Goal: Use online tool/utility: Use online tool/utility

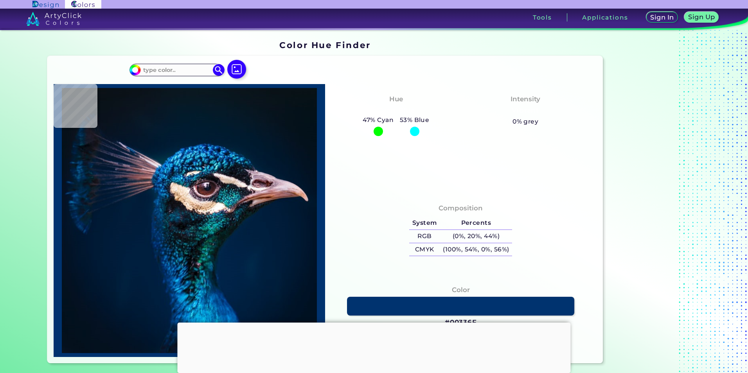
type input "#000000"
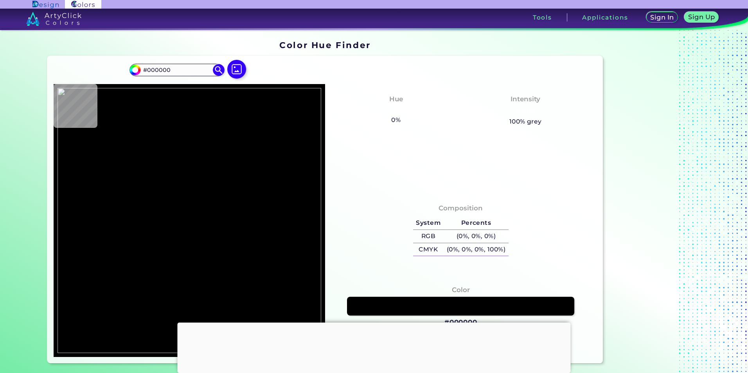
type input "#100f0d"
type input "#100F0D"
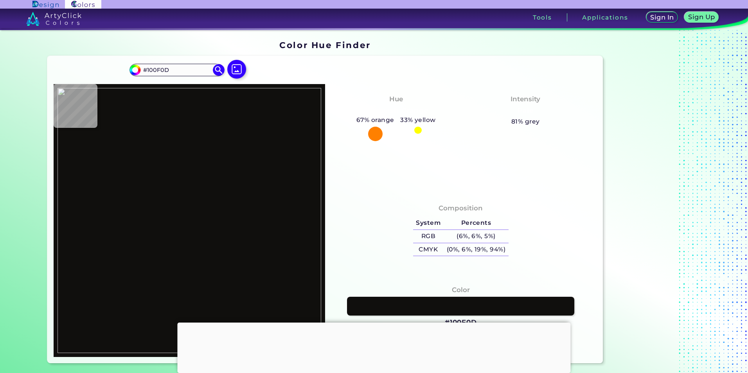
type input "#f3888d"
type input "#F3888D"
type input "#ed1d27"
type input "#ED1D27"
type input "#4a1213"
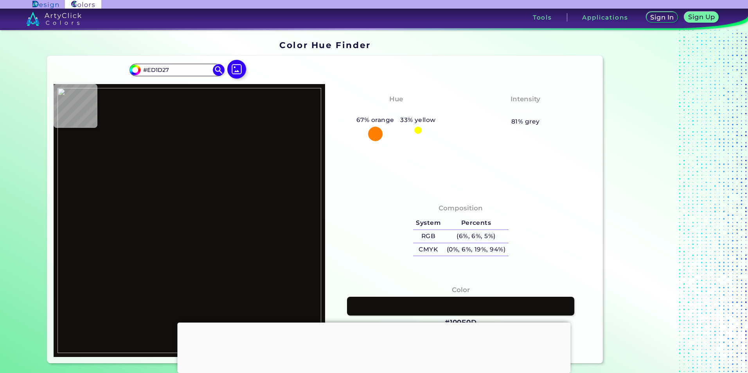
type input "#4A1213"
type input "#100f0d"
type input "#100F0D"
type input "#f8dada"
type input "#F8DADA"
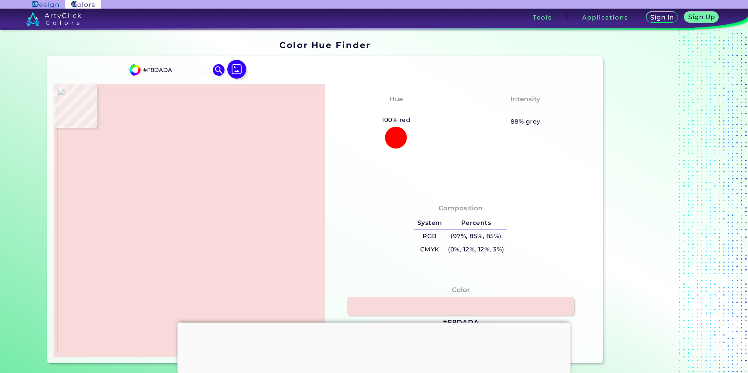
type input "#ed1d27"
type input "#ED1D27"
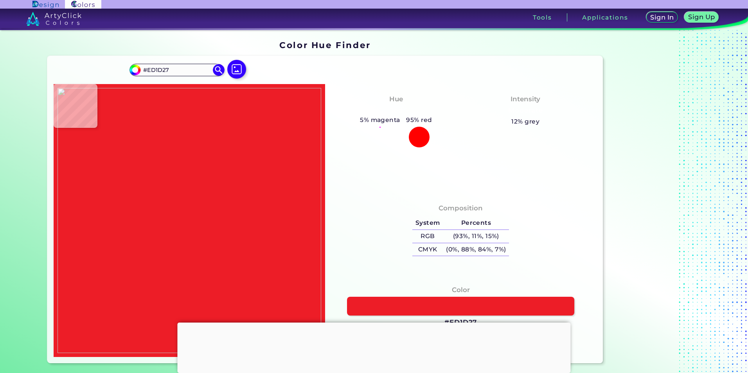
type input "#ae181e"
type input "#AE181E"
type input "#100f0d"
type input "#100F0D"
type input "#8e8786"
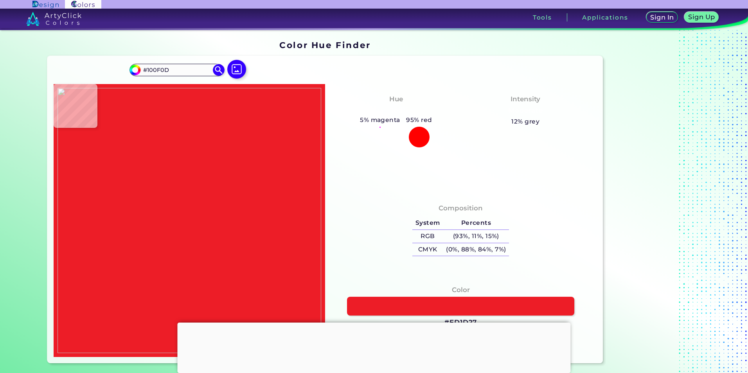
type input "#8E8786"
type input "#f3a1a4"
type input "#F3A1A4"
type input "#ed1d27"
type input "#ED1D27"
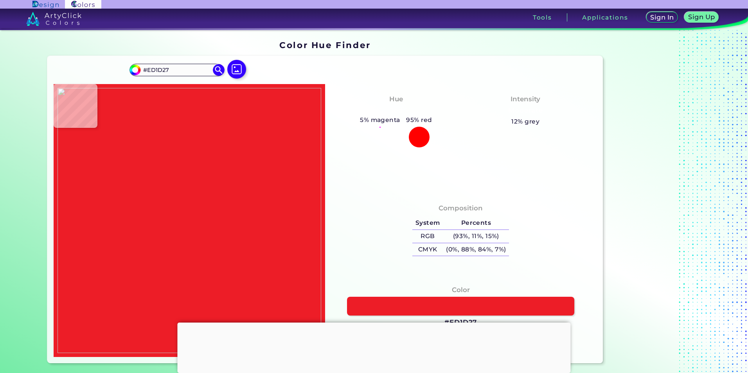
type input "#e71c26"
type input "#E71C26"
type input "#ec1d27"
type input "#EC1D27"
type input "#93161b"
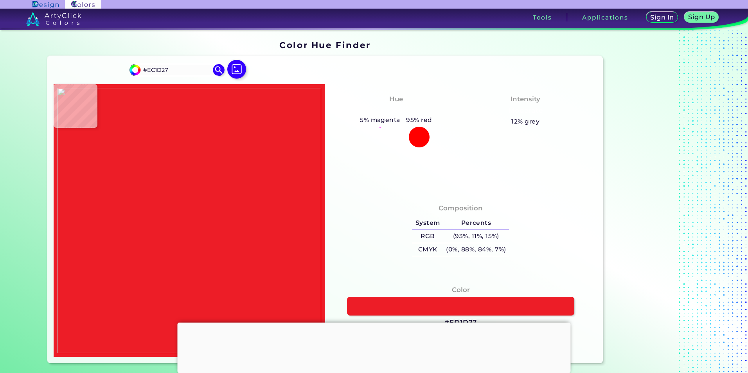
type input "#93161B"
type input "#22100f"
type input "#22100F"
type input "#100f0d"
type input "#100F0D"
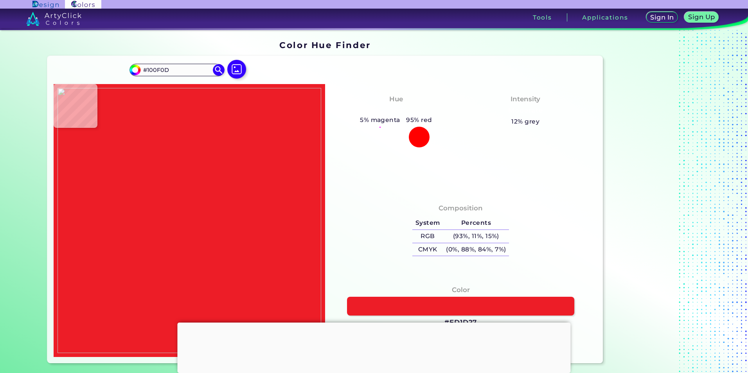
type input "#451212"
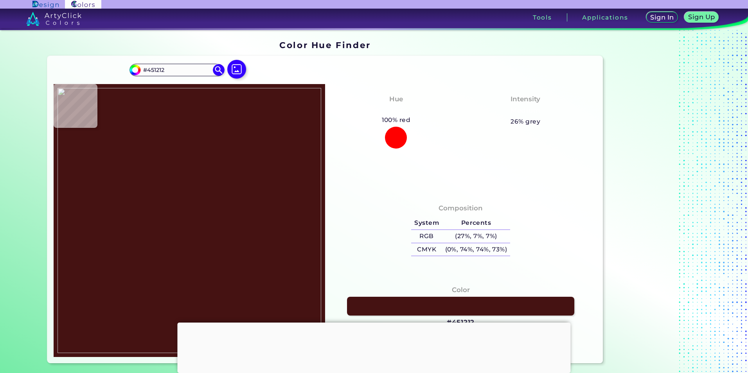
type input "#e11c25"
type input "#E11C25"
type input "#ed1d27"
type input "#ED1D27"
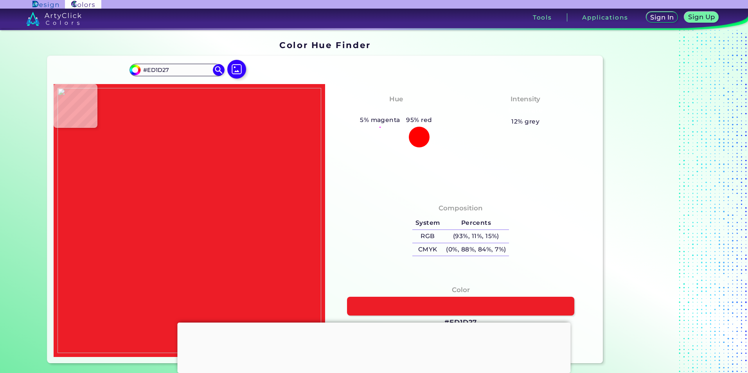
type input "#100f0d"
type input "#100F0D"
type input "#615757"
type input "#ed1d27"
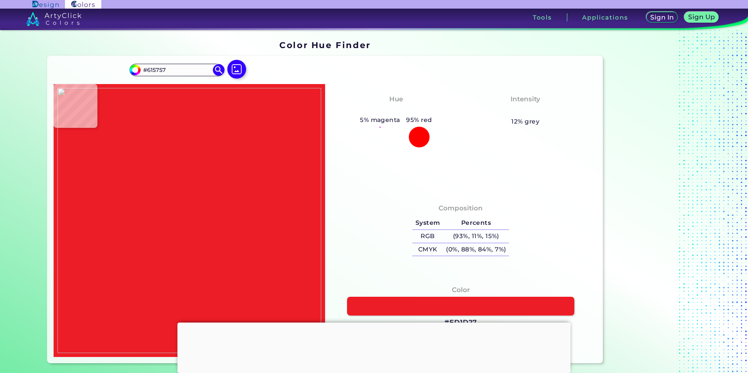
type input "#ED1D27"
type input "#dd1d26"
type input "#DD1D26"
type input "#100f0d"
type input "#100F0D"
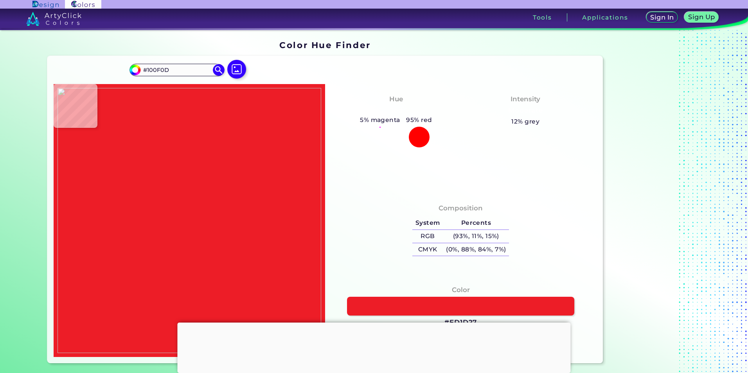
type input "#a4acad"
type input "#A4ACAD"
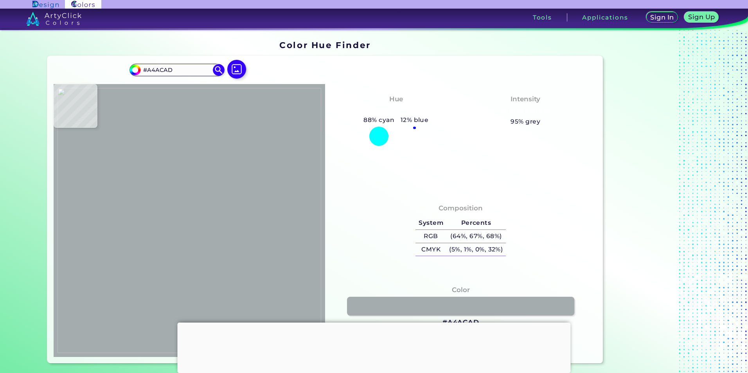
type input "#7ed4d9"
type input "#7ED4D9"
type input "#5dcad1"
type input "#5DCAD1"
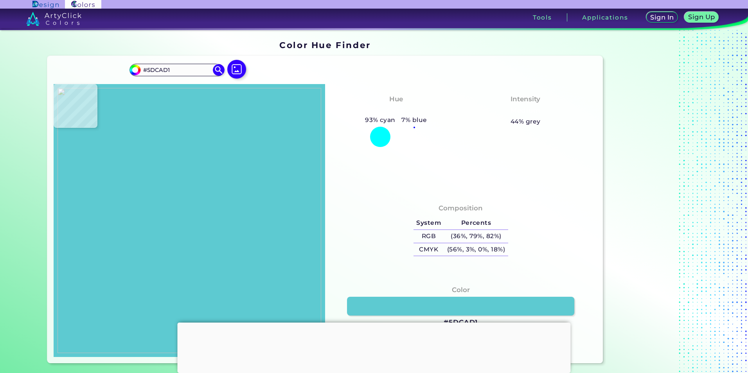
type input "#ed1d27"
type input "#ED1D27"
type input "#100f0d"
type input "#100F0D"
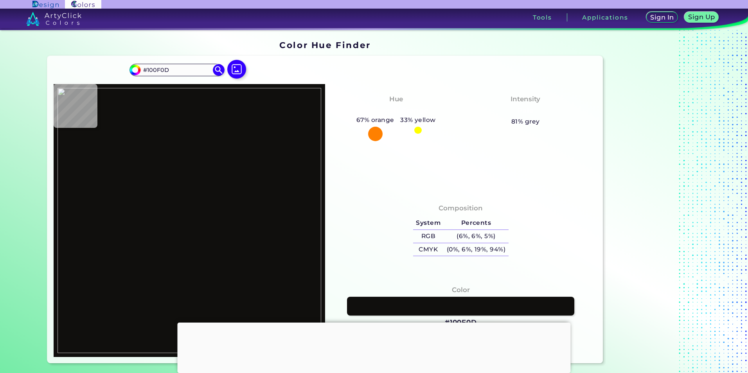
type input "#000000"
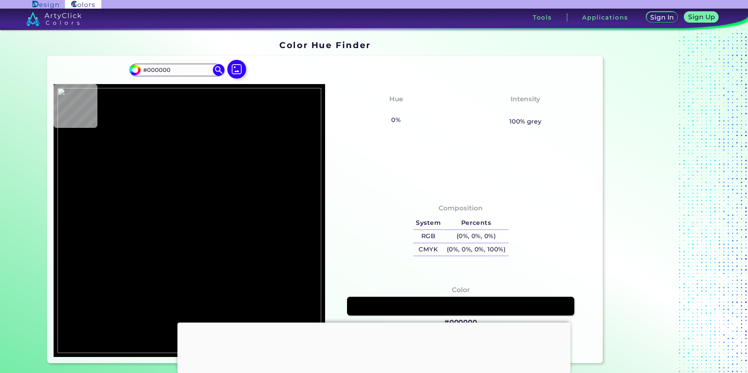
drag, startPoint x: 198, startPoint y: 108, endPoint x: 194, endPoint y: 102, distance: 6.5
click at [198, 108] on img at bounding box center [189, 220] width 264 height 265
drag, startPoint x: 175, startPoint y: 69, endPoint x: 142, endPoint y: 70, distance: 32.9
click at [142, 70] on input "#000000" at bounding box center [176, 70] width 73 height 11
click at [95, 248] on img at bounding box center [189, 220] width 264 height 265
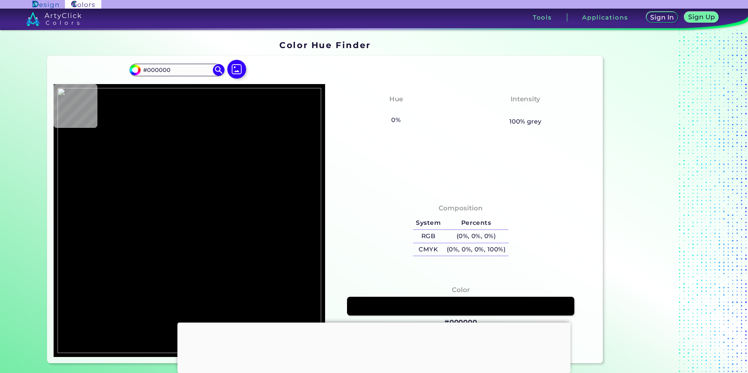
type input "#ed1d27"
type input "#ED1D27"
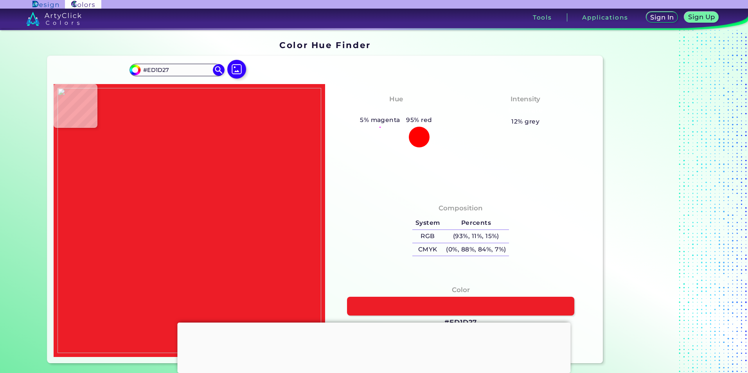
type input "#100f0d"
type input "#100F0D"
type input "#681416"
type input "#f8f8f7"
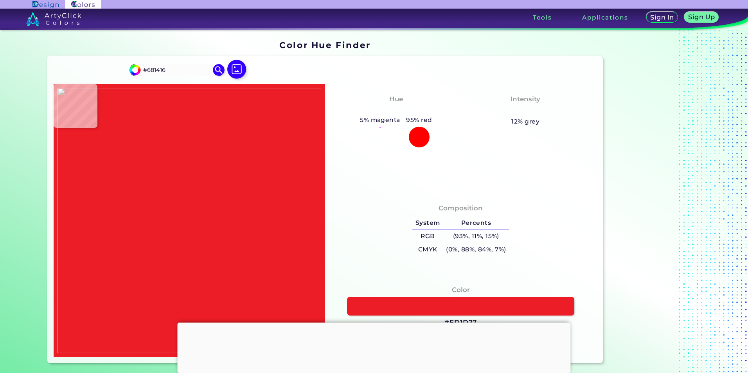
type input "#F8F8F7"
type input "#100f0d"
type input "#100F0D"
type input "#000000"
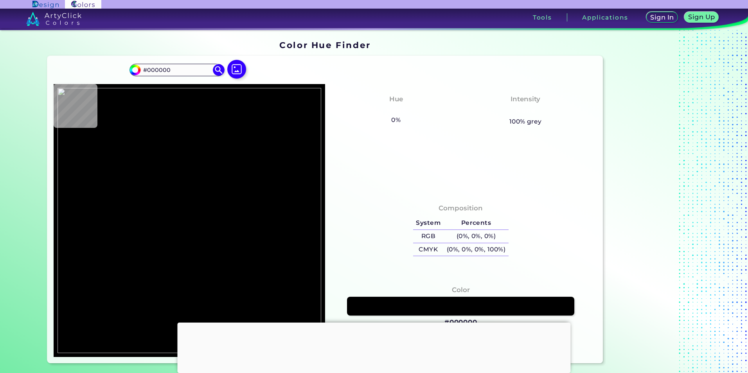
type input "#bb181f"
type input "#BB181F"
type input "#5dcad1"
type input "#5DCAD1"
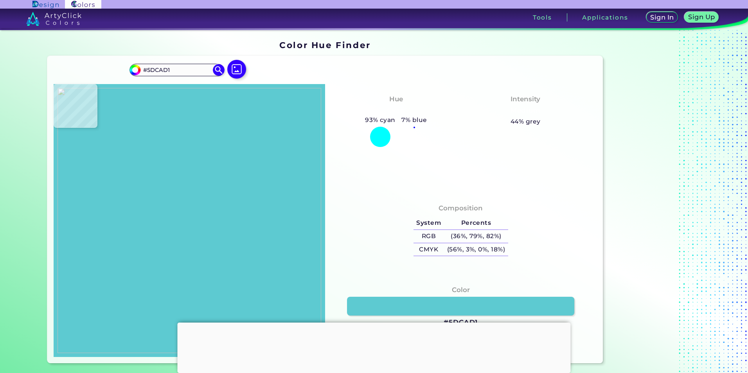
type input "#111312"
type input "#100f0d"
type input "#100F0D"
type input "#535654"
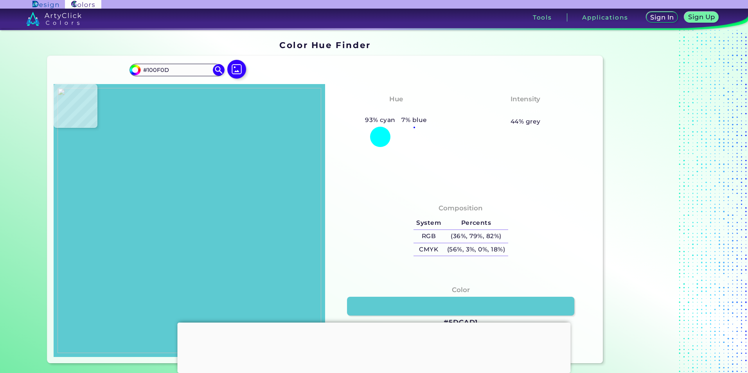
type input "#535654"
type input "#dbeff0"
type input "#DBEFF0"
type input "#000000"
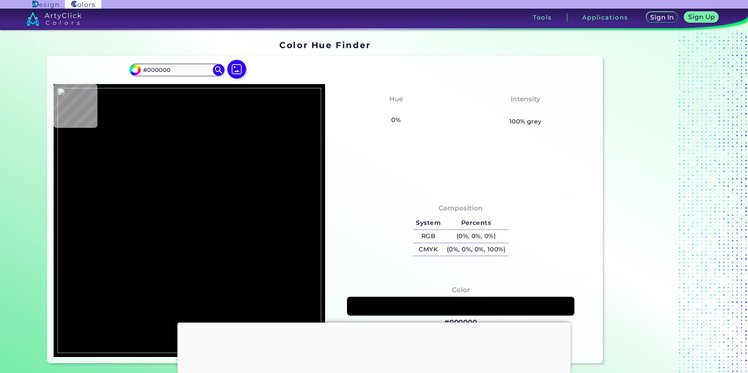
scroll to position [235, 0]
